Goal: Task Accomplishment & Management: Manage account settings

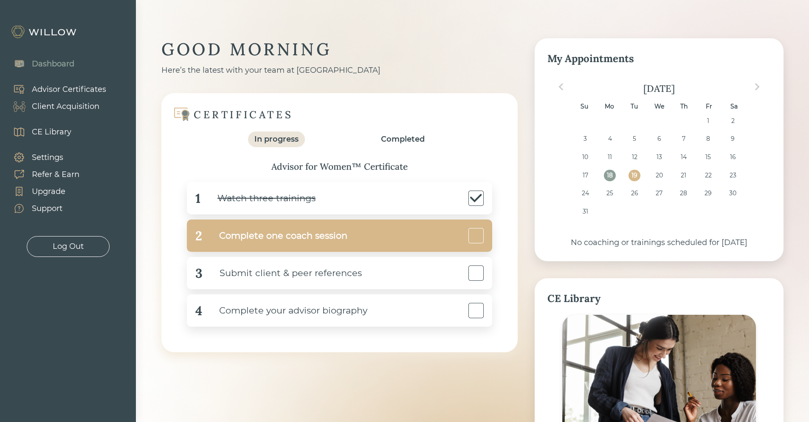
click at [272, 238] on div "Complete one coach session" at bounding box center [274, 235] width 145 height 19
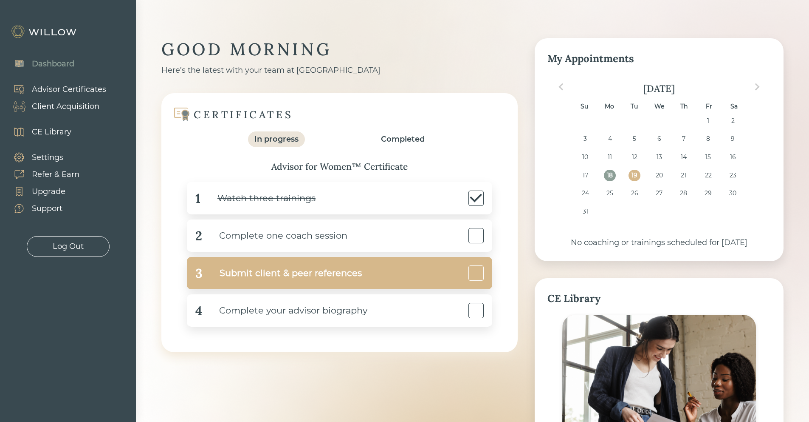
click at [362, 266] on div "3 Submit client & peer references" at bounding box center [340, 273] width 306 height 32
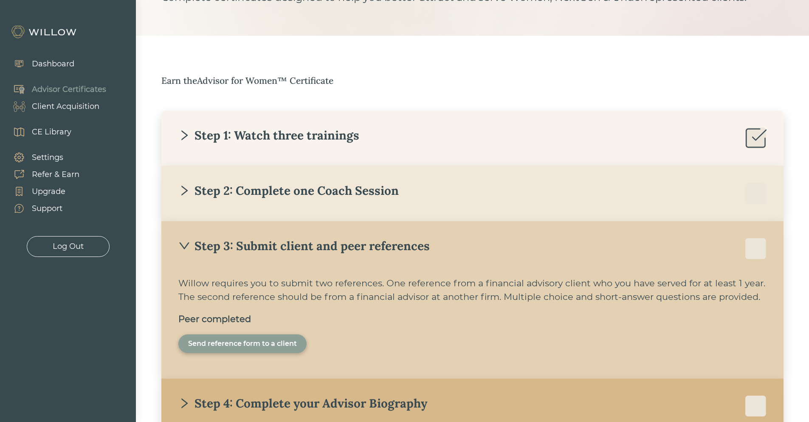
scroll to position [146, 0]
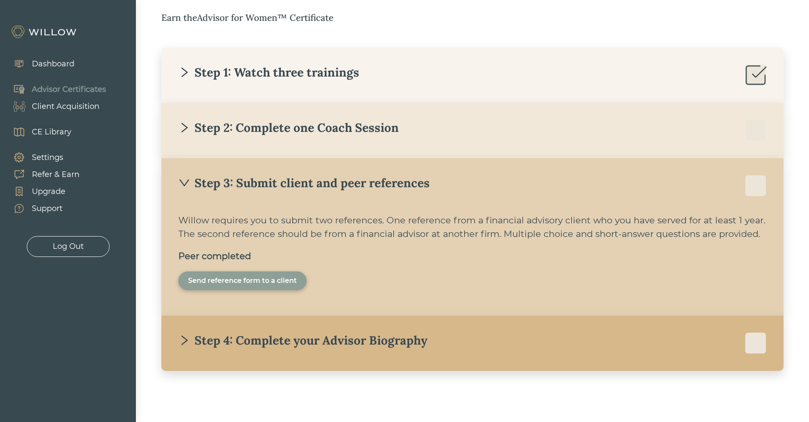
click at [373, 121] on div "Step 2: Complete one Coach Session" at bounding box center [288, 127] width 221 height 15
